Goal: Information Seeking & Learning: Check status

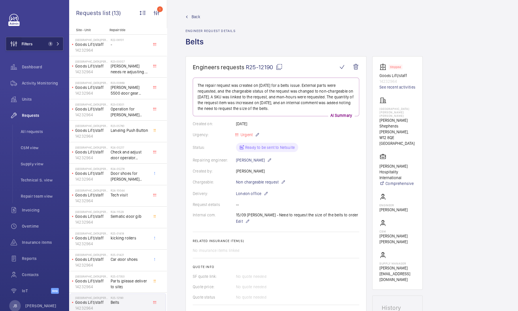
scroll to position [294, 0]
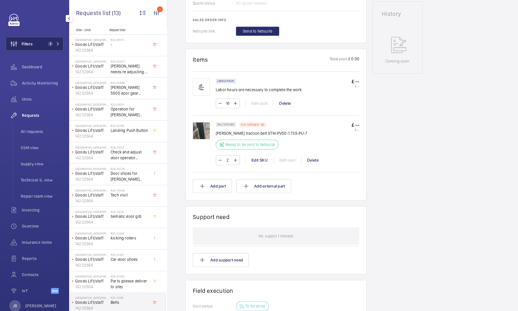
click at [39, 44] on button "Filters 1" at bounding box center [35, 44] width 58 height 14
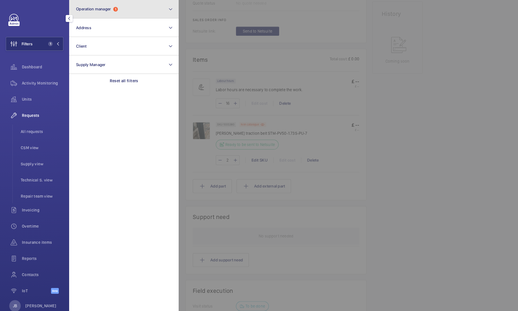
click at [134, 11] on button "Operation manager 1" at bounding box center [123, 9] width 109 height 18
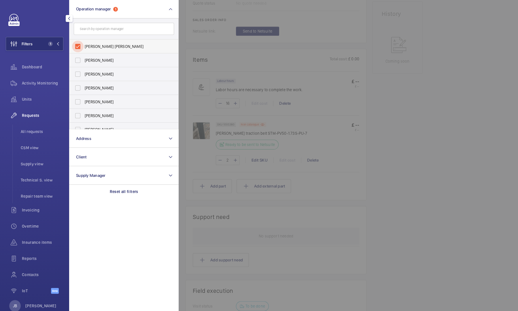
click at [82, 44] on input "[PERSON_NAME] [PERSON_NAME]" at bounding box center [78, 47] width 12 height 12
checkbox input "false"
click at [96, 101] on span "[PERSON_NAME]" at bounding box center [124, 102] width 79 height 6
click at [84, 101] on input "[PERSON_NAME]" at bounding box center [78, 102] width 12 height 12
checkbox input "true"
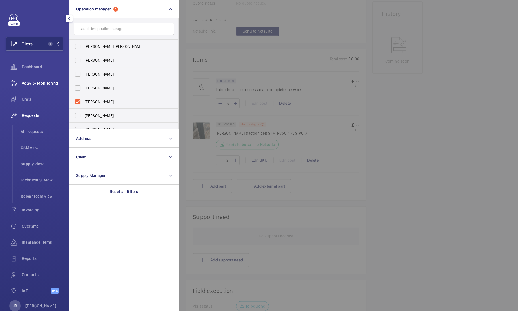
click at [37, 82] on span "Activity Monitoring" at bounding box center [42, 83] width 41 height 6
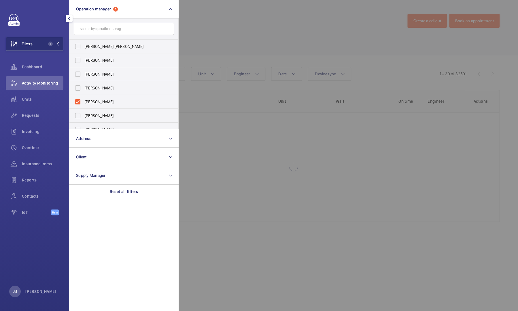
click at [221, 48] on div at bounding box center [438, 155] width 518 height 311
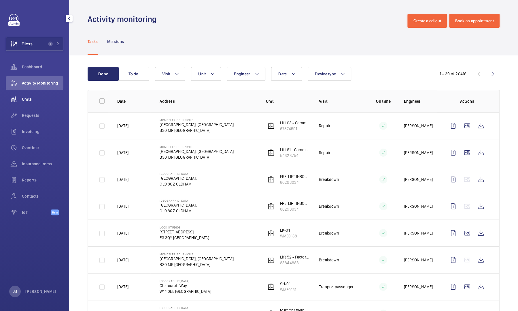
click at [25, 101] on span "Units" at bounding box center [42, 99] width 41 height 6
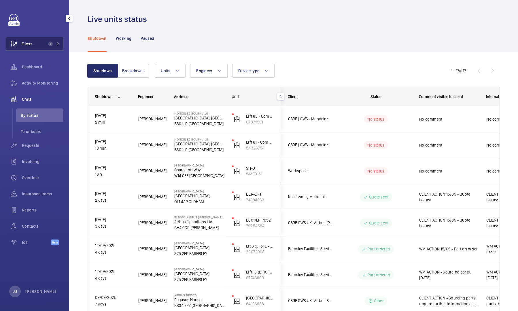
click at [39, 43] on button "Filters 1" at bounding box center [35, 44] width 58 height 14
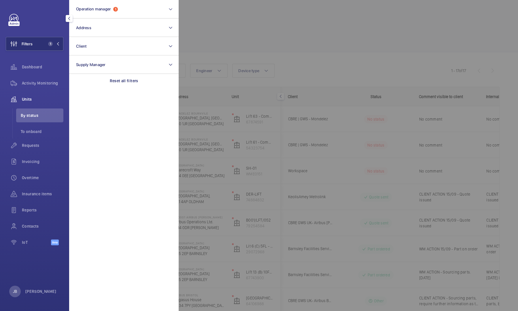
click at [252, 8] on div at bounding box center [438, 155] width 518 height 311
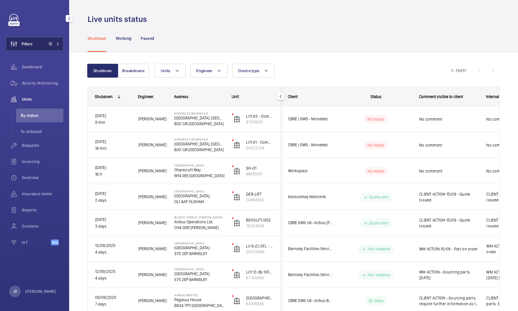
click at [41, 42] on button "Filters 1" at bounding box center [35, 44] width 58 height 14
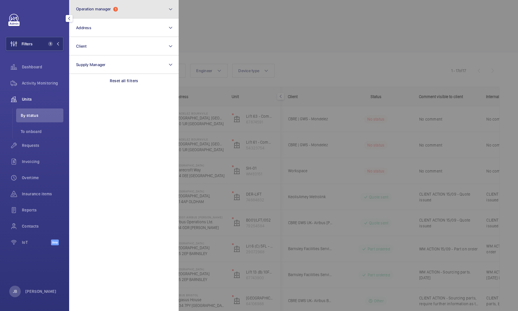
click at [137, 9] on button "Operation manager 1" at bounding box center [123, 9] width 109 height 18
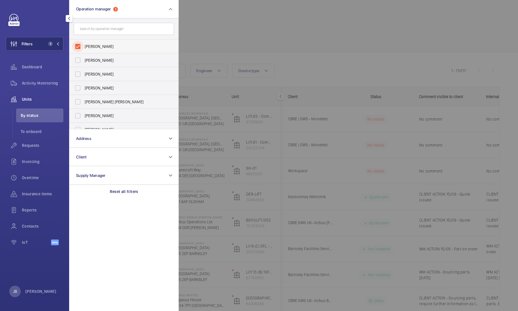
click at [74, 47] on input "[PERSON_NAME]" at bounding box center [78, 47] width 12 height 12
checkbox input "false"
click at [215, 40] on div at bounding box center [438, 155] width 518 height 311
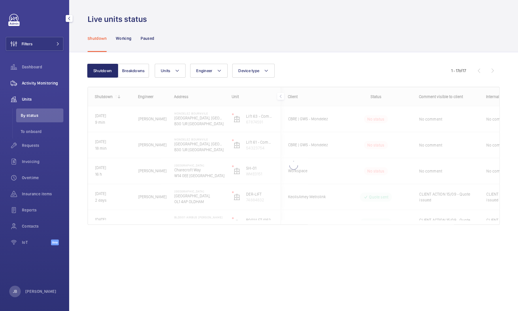
click at [37, 86] on div "Activity Monitoring" at bounding box center [35, 83] width 58 height 14
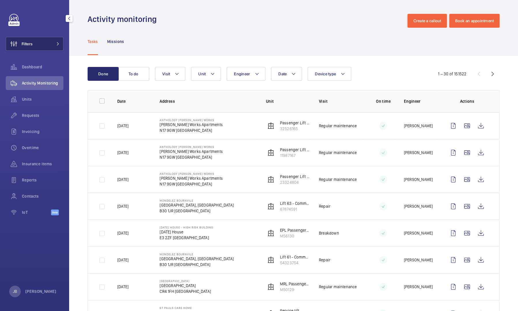
click at [30, 48] on span "Filters" at bounding box center [19, 44] width 27 height 14
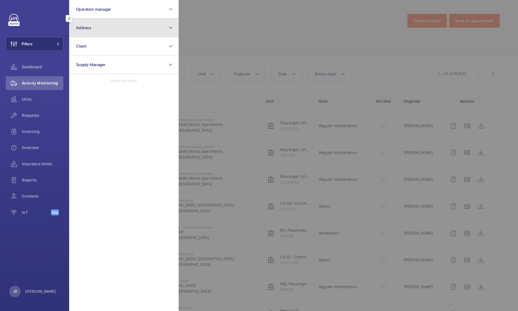
click at [147, 26] on button "Address" at bounding box center [123, 27] width 109 height 18
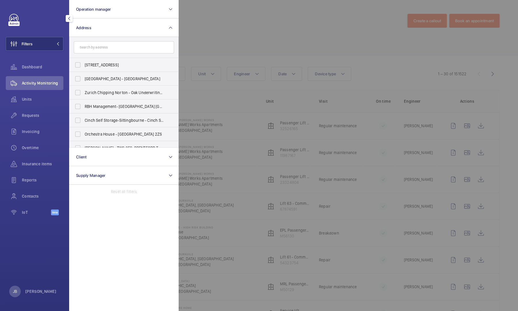
click at [127, 48] on input "text" at bounding box center [124, 47] width 100 height 12
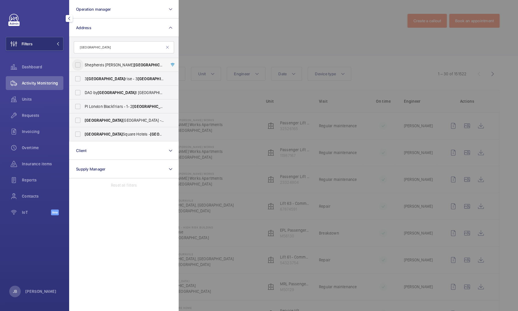
type input "[GEOGRAPHIC_DATA]"
click at [78, 63] on input "[GEOGRAPHIC_DATA][PERSON_NAME] - [GEOGRAPHIC_DATA] [GEOGRAPHIC_DATA][PERSON_NAM…" at bounding box center [78, 65] width 12 height 12
checkbox input "true"
click at [203, 30] on div at bounding box center [438, 155] width 518 height 311
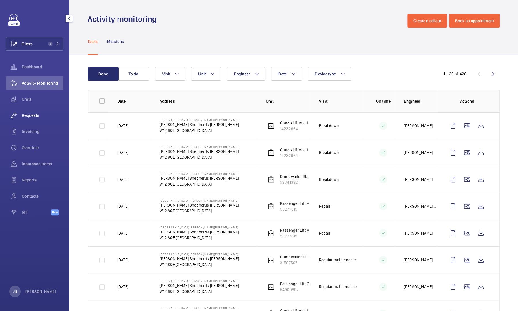
click at [33, 116] on span "Requests" at bounding box center [42, 115] width 41 height 6
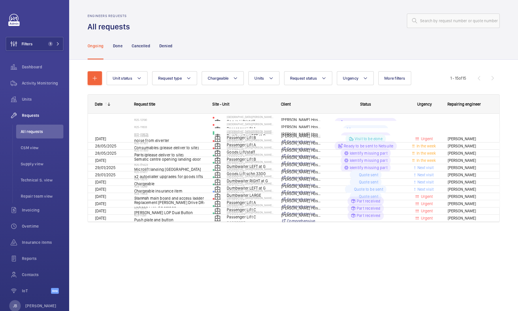
click at [222, 25] on div at bounding box center [316, 21] width 366 height 14
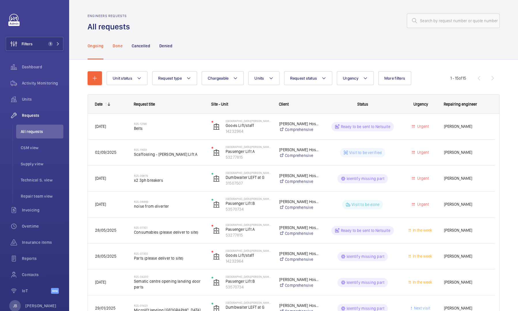
click at [118, 47] on p "Done" at bounding box center [118, 46] width 10 height 6
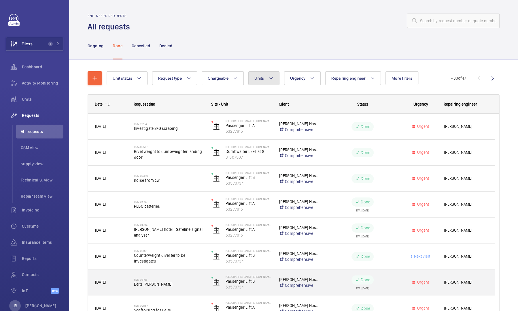
click at [272, 84] on button "Units" at bounding box center [263, 78] width 31 height 14
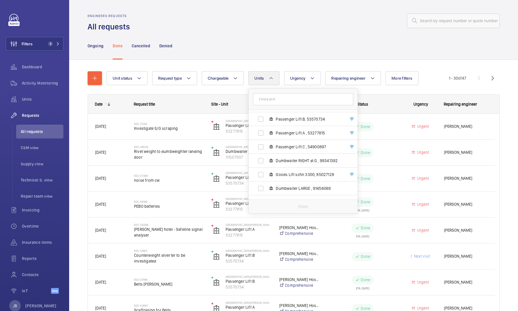
scroll to position [35, 0]
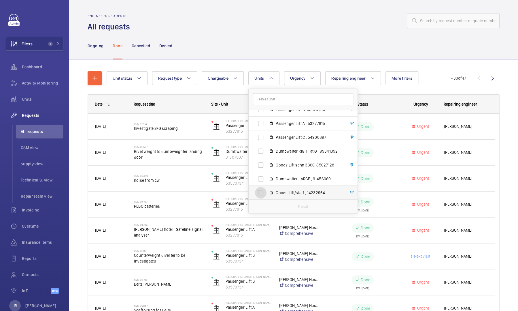
click at [260, 195] on input "Goods Lift/staff , 14232964" at bounding box center [261, 193] width 12 height 12
checkbox input "true"
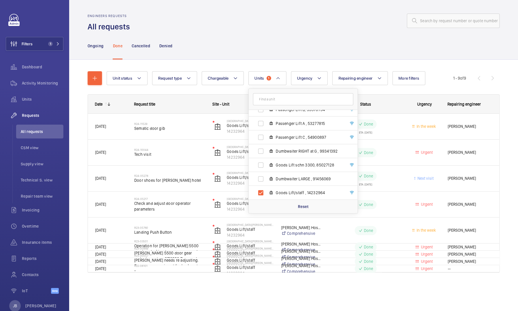
click at [309, 40] on div "Ongoing Done Cancelled Denied" at bounding box center [294, 45] width 412 height 27
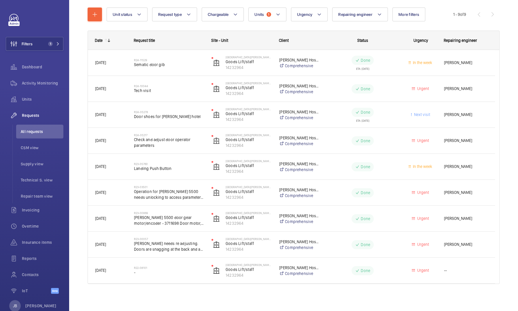
scroll to position [64, 0]
click at [276, 14] on mat-icon at bounding box center [278, 14] width 5 height 7
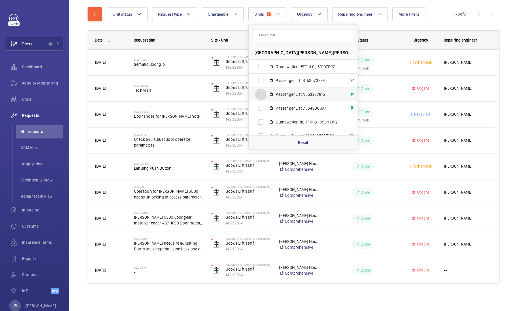
click at [259, 95] on input "Passenger Lift A , 53277815" at bounding box center [261, 94] width 12 height 12
checkbox input "true"
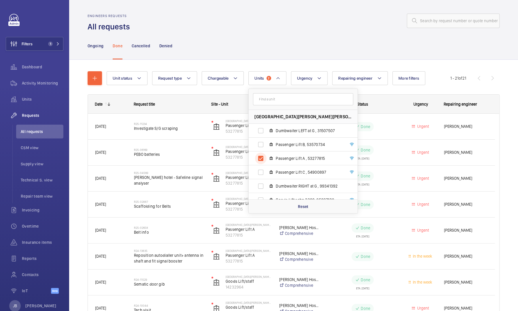
scroll to position [35, 0]
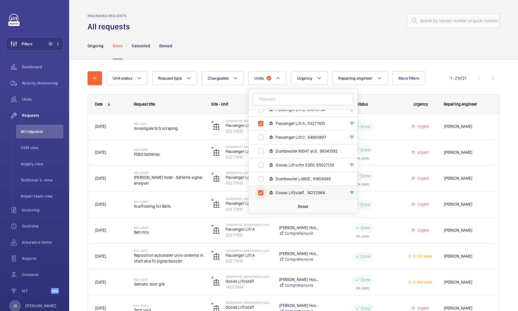
click at [262, 194] on input "Goods Lift/staff , 14232964" at bounding box center [261, 193] width 12 height 12
checkbox input "false"
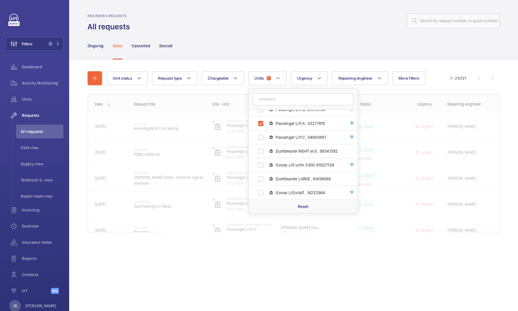
click at [248, 39] on div "Ongoing Done Cancelled Denied" at bounding box center [294, 45] width 412 height 27
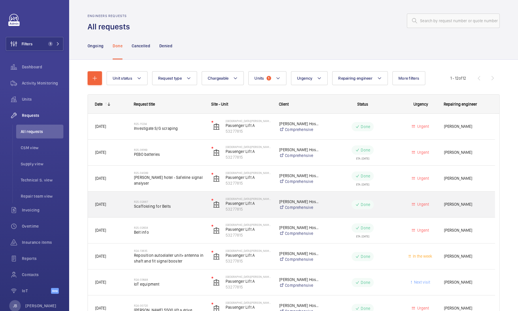
click at [194, 237] on div "R25-02658 Belt info" at bounding box center [169, 230] width 70 height 17
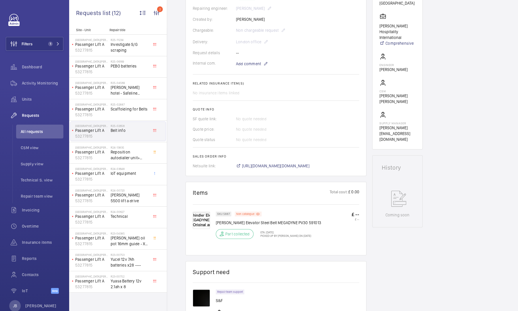
scroll to position [142, 0]
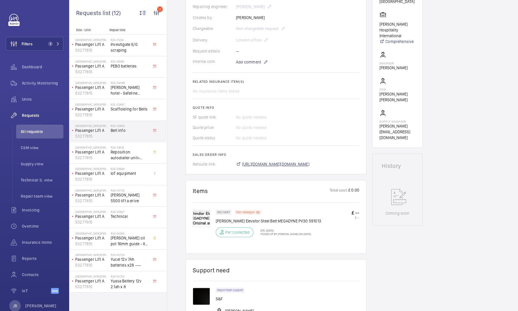
click at [309, 167] on span "[URL][DOMAIN_NAME][DOMAIN_NAME]" at bounding box center [275, 164] width 67 height 6
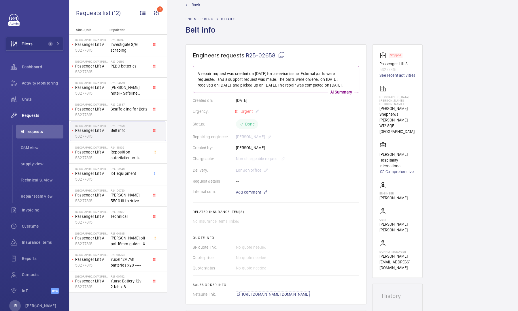
scroll to position [12, 0]
click at [194, 4] on span "Back" at bounding box center [196, 5] width 9 height 6
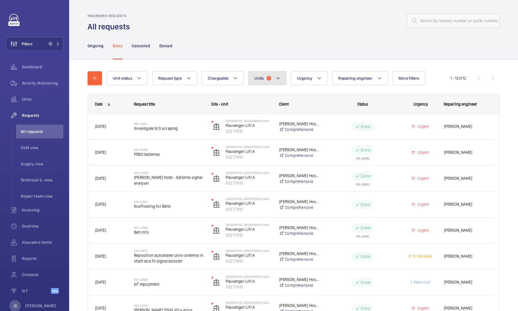
click at [265, 76] on button "Units 1" at bounding box center [267, 78] width 38 height 14
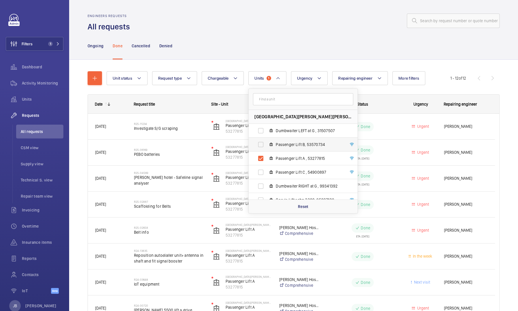
click at [290, 145] on span "Passenger Lift B, 53570734" at bounding box center [309, 144] width 67 height 6
click at [267, 145] on input "Passenger Lift B, 53570734" at bounding box center [261, 145] width 12 height 12
checkbox input "true"
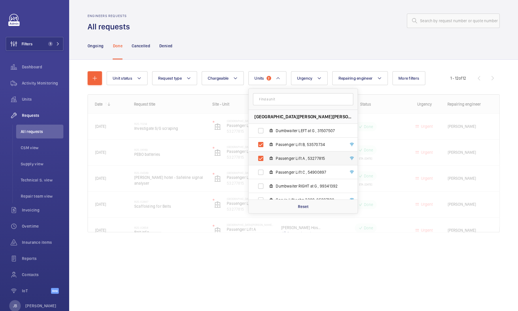
click at [290, 163] on label "Passenger Lift A , 53277815" at bounding box center [299, 158] width 100 height 14
click at [267, 163] on input "Passenger Lift A , 53277815" at bounding box center [261, 158] width 12 height 12
checkbox input "false"
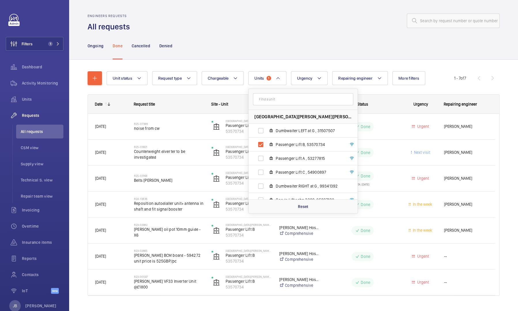
click at [218, 64] on div "Unit status Request type Chargeable Units 1 [GEOGRAPHIC_DATA][PERSON_NAME][PERS…" at bounding box center [294, 185] width 412 height 247
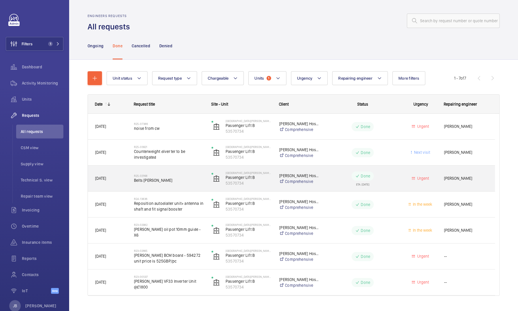
click at [172, 182] on span "Belts [PERSON_NAME]" at bounding box center [169, 180] width 70 height 6
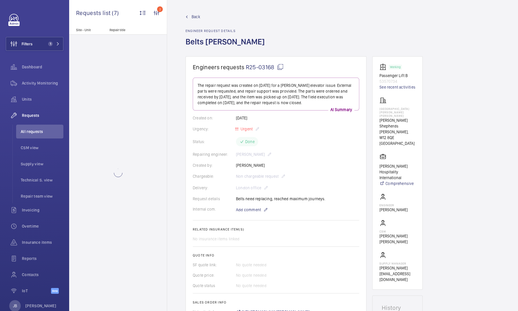
scroll to position [85, 0]
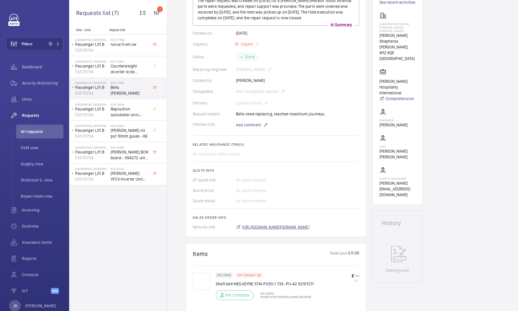
drag, startPoint x: 292, startPoint y: 211, endPoint x: 287, endPoint y: 226, distance: 16.5
click at [287, 226] on span "[URL][DOMAIN_NAME][DOMAIN_NAME]" at bounding box center [275, 227] width 67 height 6
click at [35, 46] on button "Filters 1" at bounding box center [35, 44] width 58 height 14
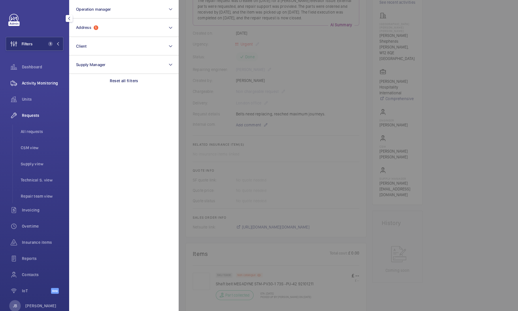
click at [30, 86] on div "Activity Monitoring" at bounding box center [35, 83] width 58 height 14
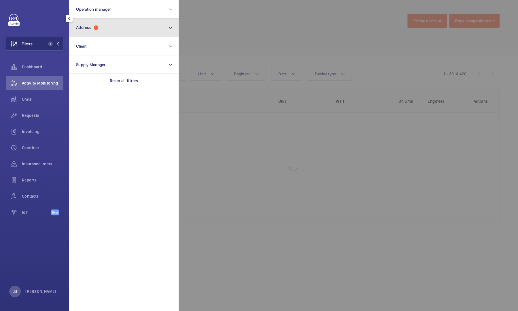
click at [114, 32] on button "Address 1" at bounding box center [123, 27] width 109 height 18
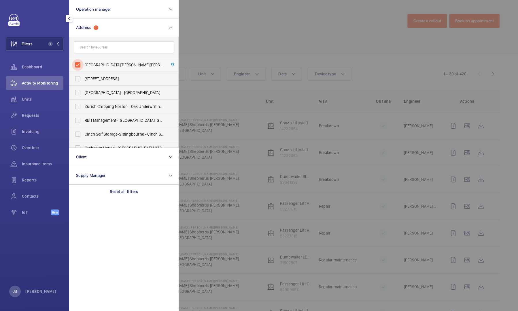
click at [78, 65] on input "[GEOGRAPHIC_DATA][PERSON_NAME][PERSON_NAME] - [PERSON_NAME][GEOGRAPHIC_DATA][PE…" at bounding box center [78, 65] width 12 height 12
click at [80, 66] on input "[GEOGRAPHIC_DATA][PERSON_NAME][PERSON_NAME] - [PERSON_NAME][GEOGRAPHIC_DATA][PE…" at bounding box center [78, 65] width 12 height 12
checkbox input "true"
click at [225, 47] on div at bounding box center [438, 155] width 518 height 311
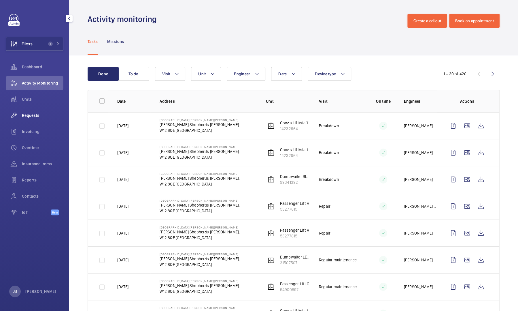
click at [27, 116] on span "Requests" at bounding box center [42, 115] width 41 height 6
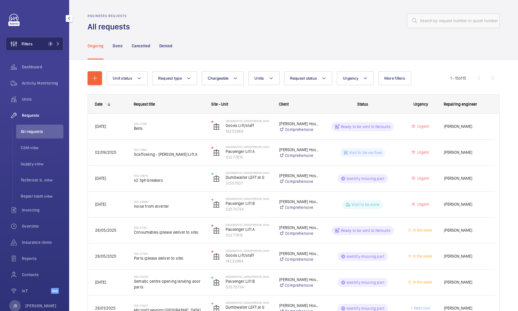
click at [29, 47] on span "Filters" at bounding box center [19, 44] width 27 height 14
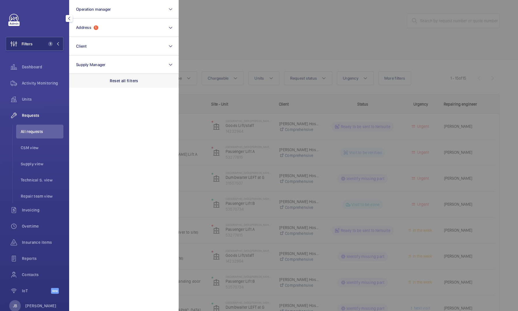
click at [122, 77] on div "Reset all filters" at bounding box center [123, 81] width 109 height 14
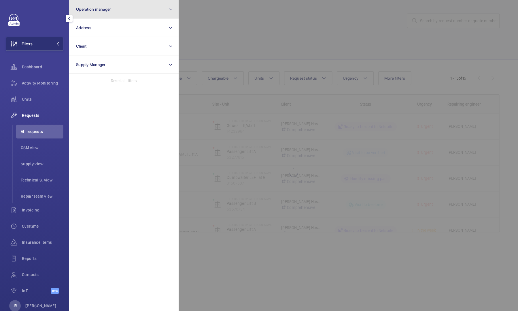
click at [116, 6] on button "Operation manager" at bounding box center [123, 9] width 109 height 18
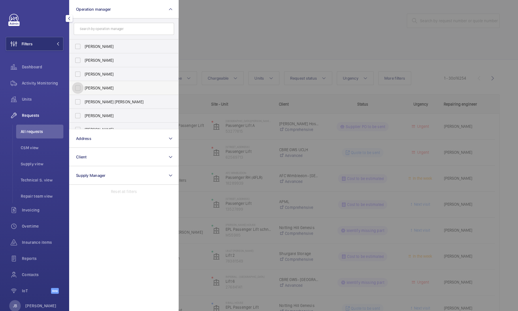
click at [77, 89] on input "[PERSON_NAME]" at bounding box center [78, 88] width 12 height 12
checkbox input "true"
click at [230, 44] on div at bounding box center [438, 155] width 518 height 311
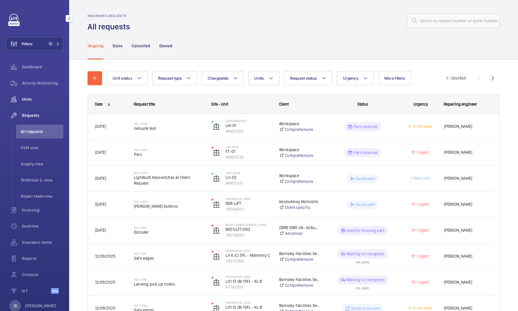
click at [18, 98] on wm-front-icon-button at bounding box center [14, 99] width 16 height 14
